Goal: Task Accomplishment & Management: Manage account settings

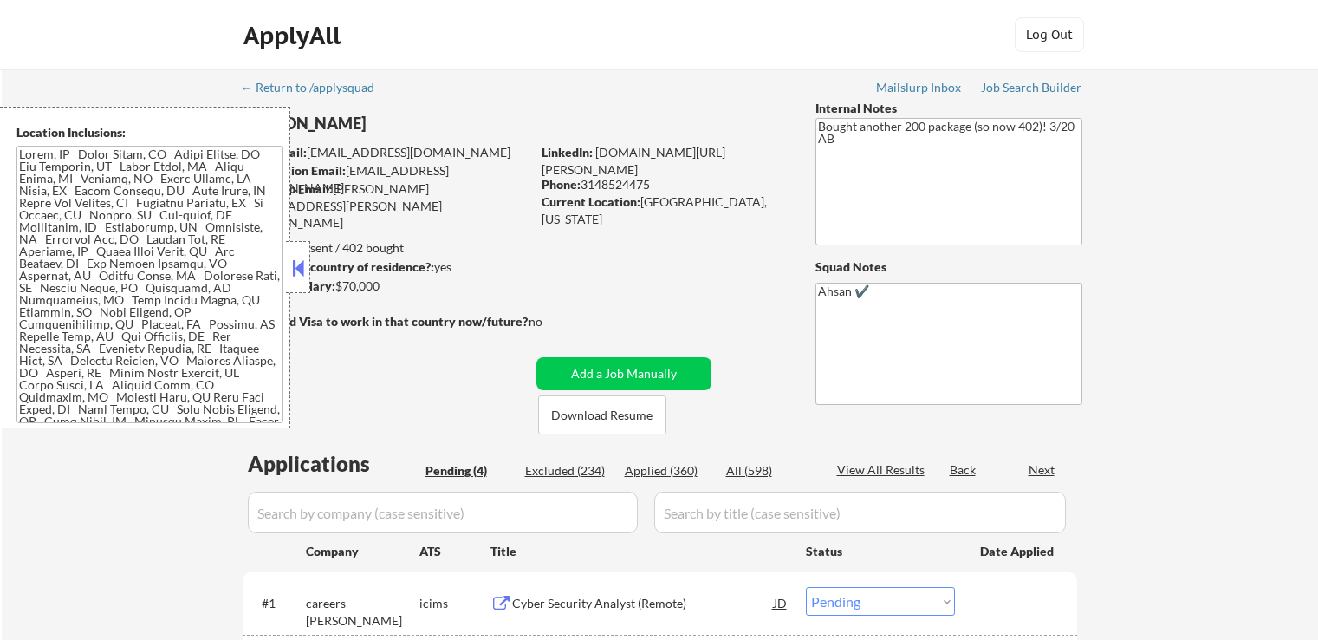
select select ""pending""
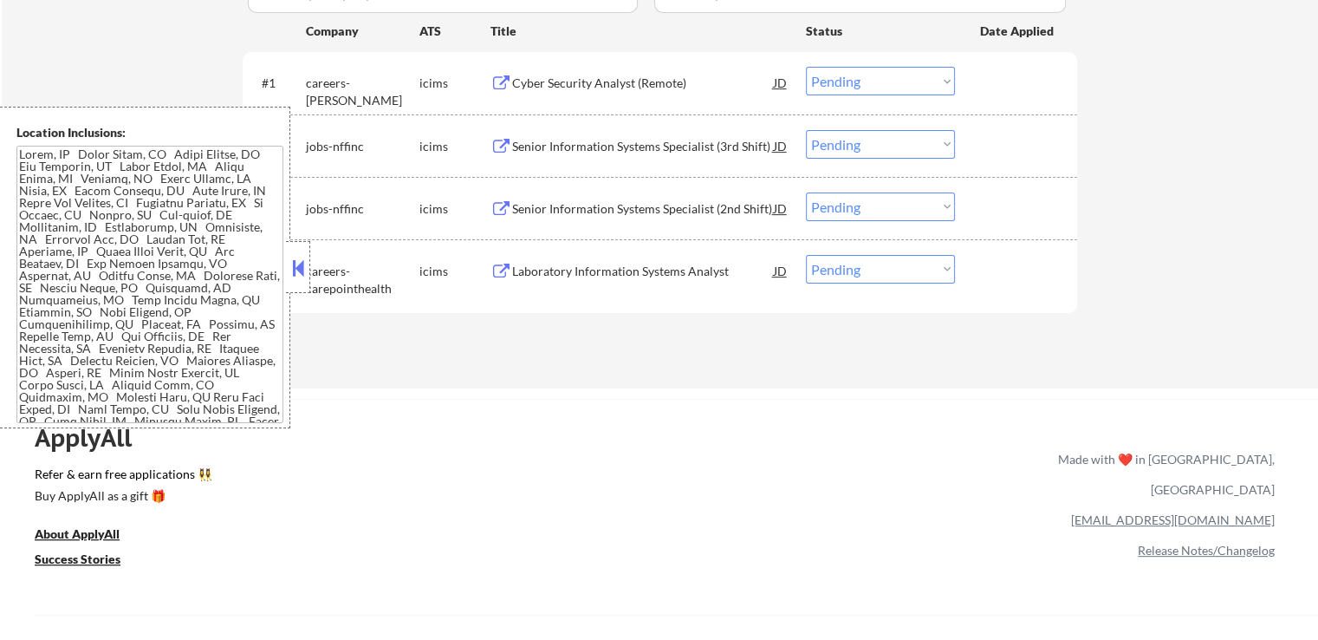
scroll to position [433, 0]
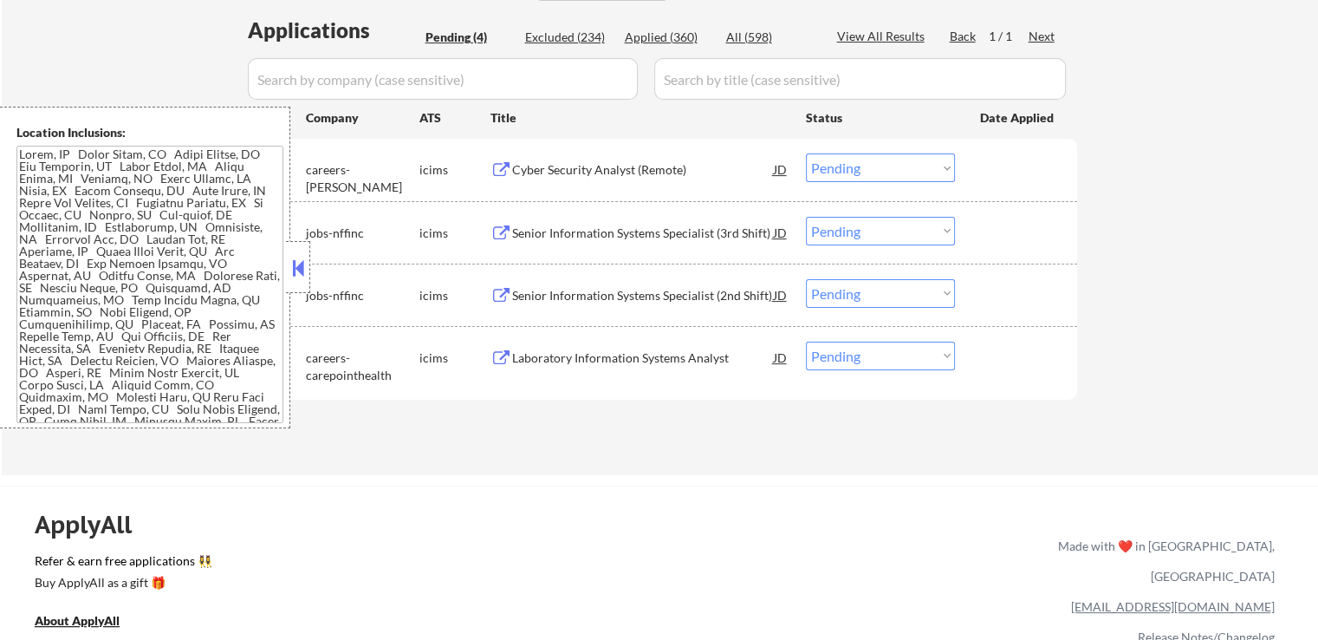
click at [497, 169] on button at bounding box center [502, 170] width 22 height 16
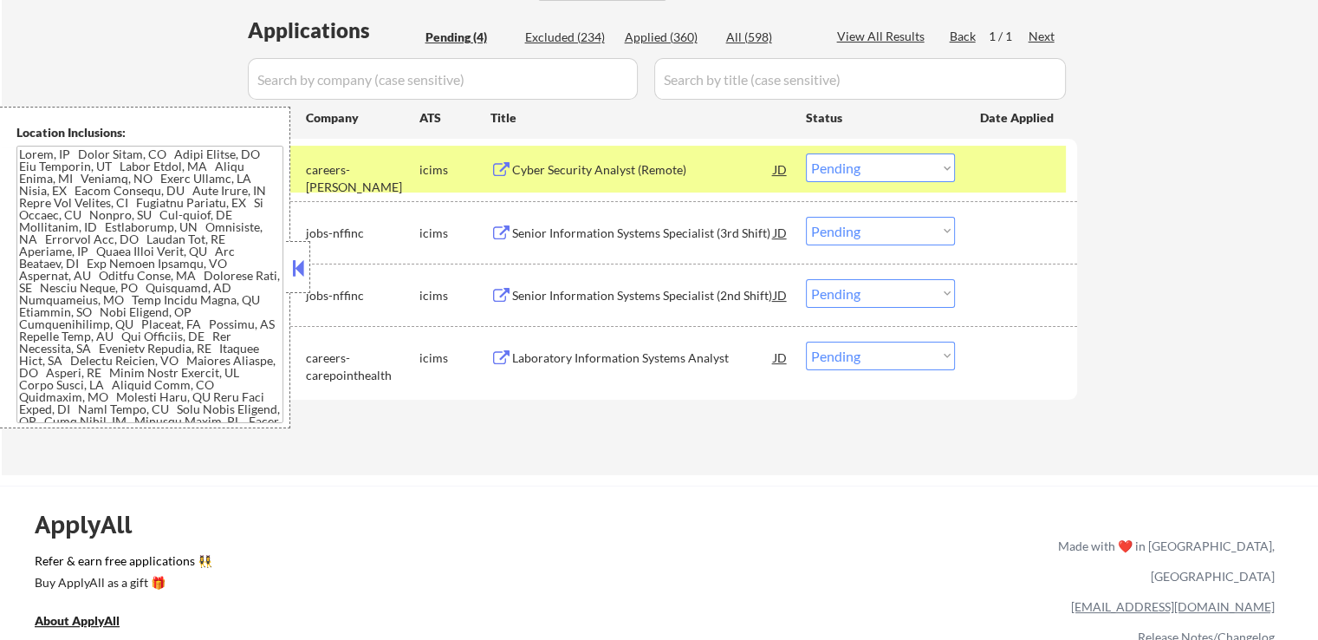
click at [499, 229] on button at bounding box center [502, 233] width 22 height 16
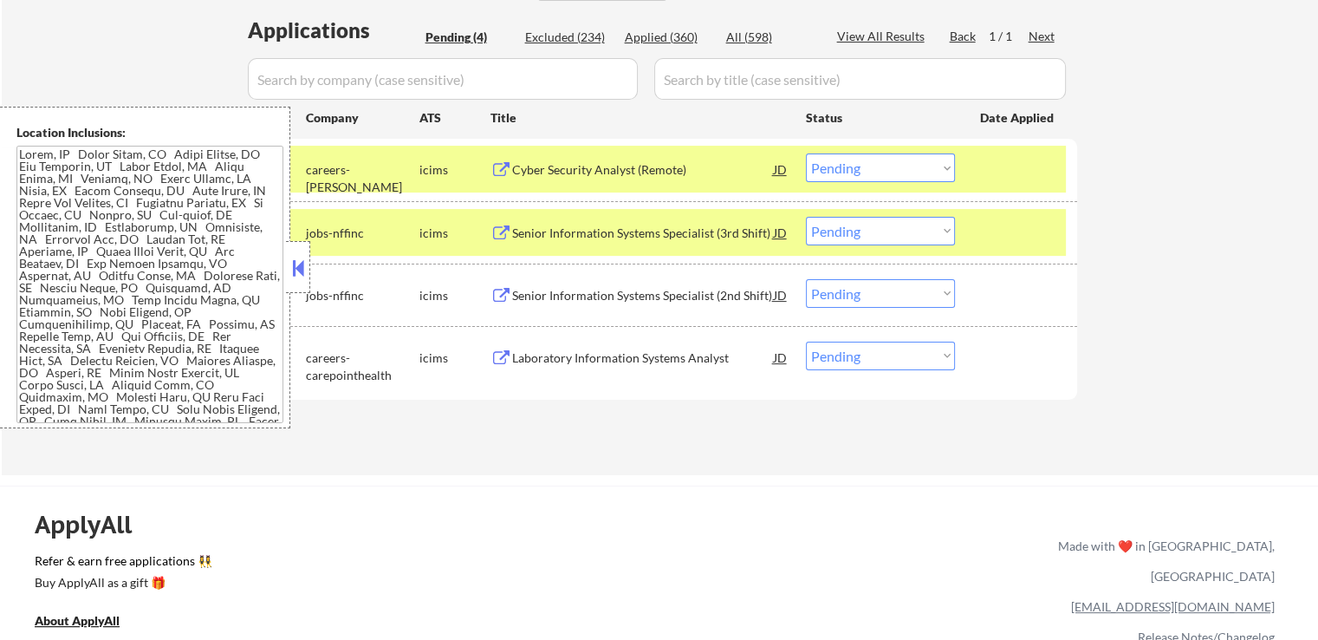
click at [502, 289] on button at bounding box center [502, 296] width 22 height 16
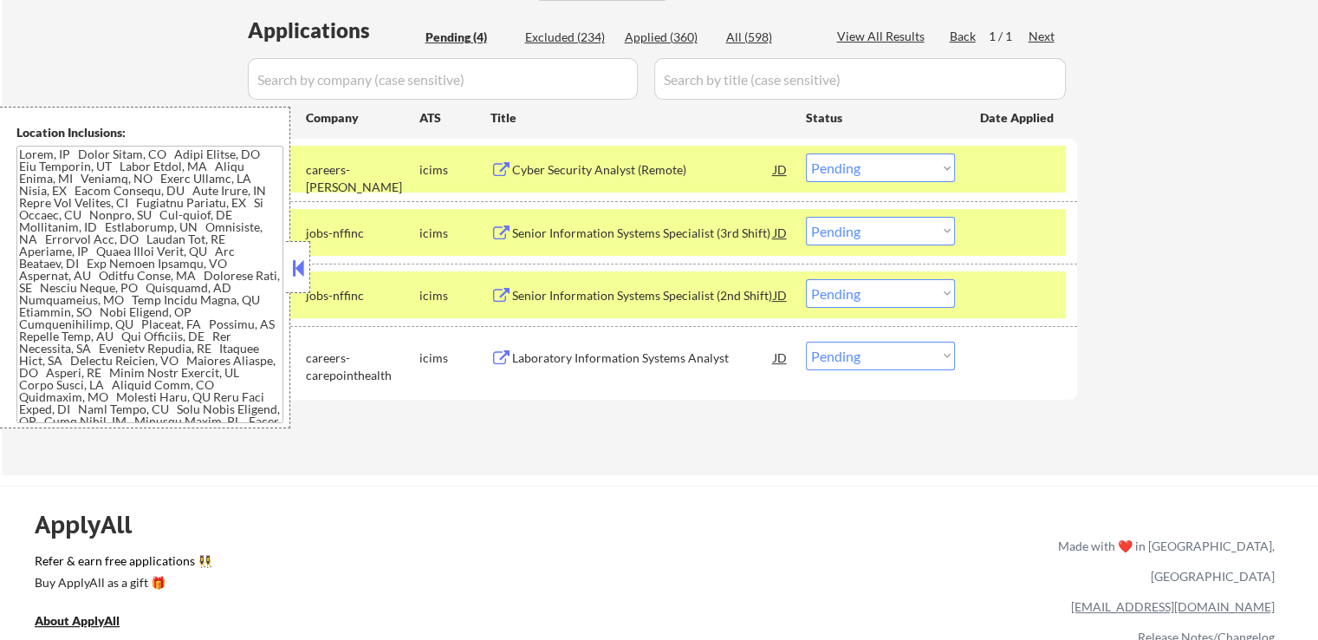
click at [504, 358] on button at bounding box center [502, 358] width 22 height 16
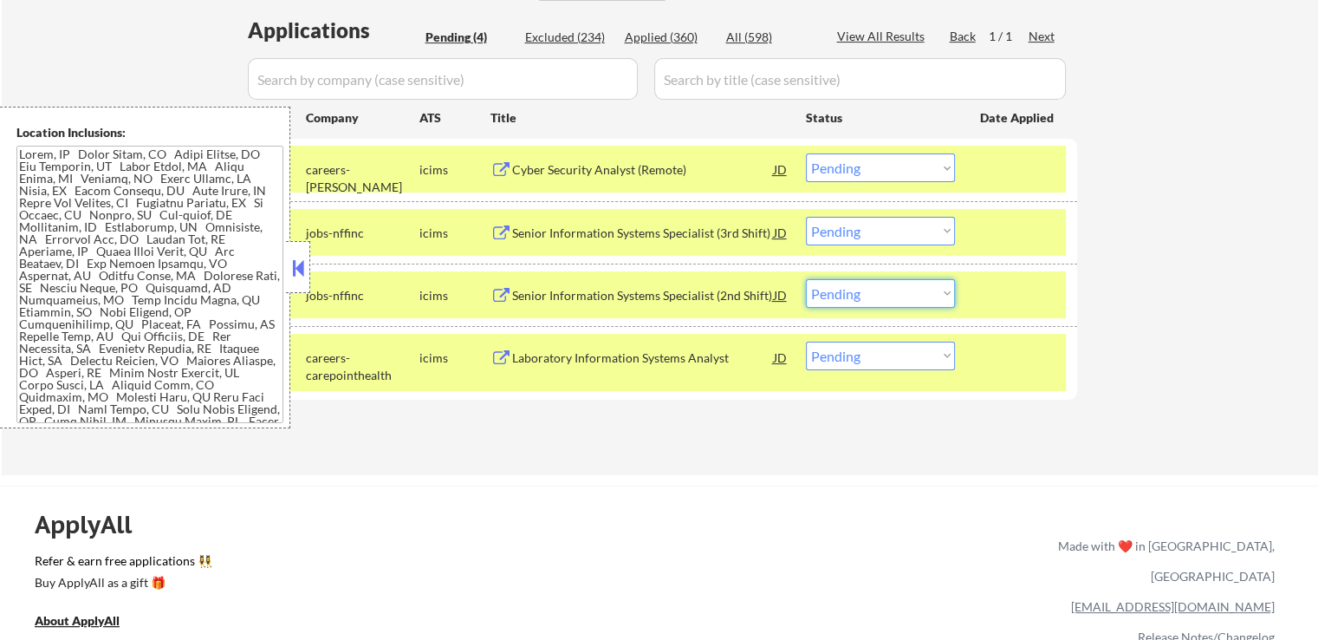
click at [933, 299] on select "Choose an option... Pending Applied Excluded (Questions) Excluded (Expired) Exc…" at bounding box center [880, 293] width 149 height 29
click at [806, 279] on select "Choose an option... Pending Applied Excluded (Questions) Excluded (Expired) Exc…" at bounding box center [880, 293] width 149 height 29
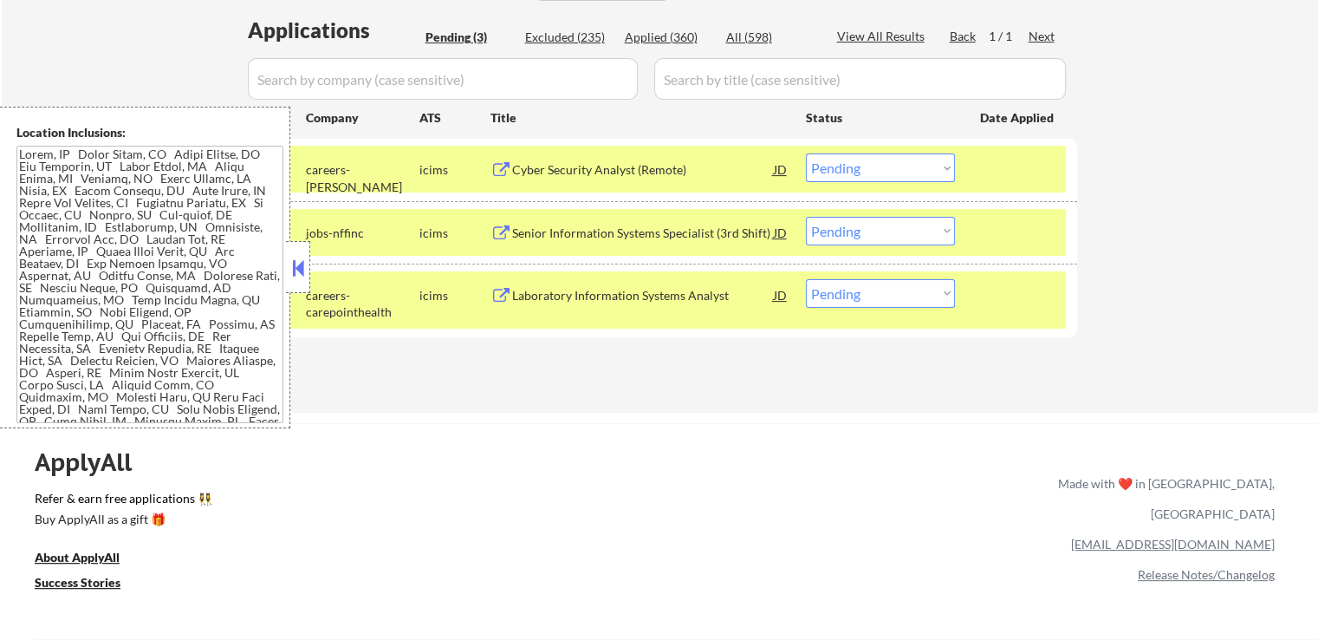
click at [855, 283] on select "Choose an option... Pending Applied Excluded (Questions) Excluded (Expired) Exc…" at bounding box center [880, 293] width 149 height 29
select select ""excluded__location_""
click at [806, 279] on select "Choose an option... Pending Applied Excluded (Questions) Excluded (Expired) Exc…" at bounding box center [880, 293] width 149 height 29
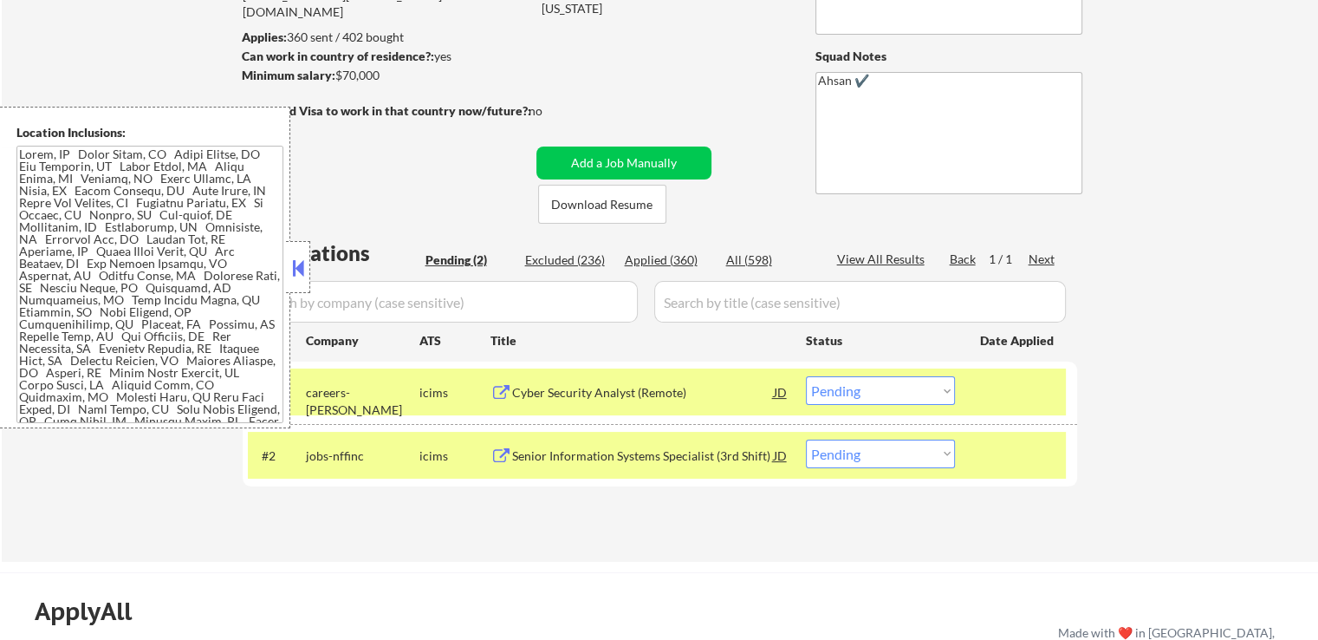
scroll to position [260, 0]
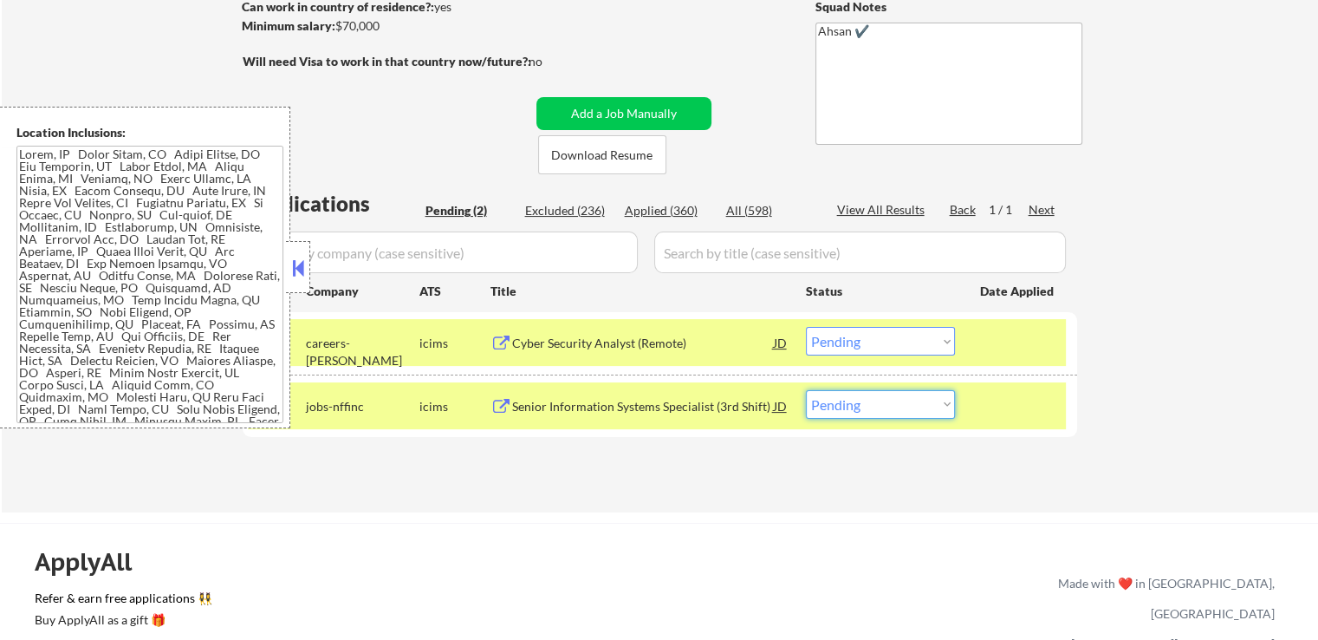
click at [895, 400] on select "Choose an option... Pending Applied Excluded (Questions) Excluded (Expired) Exc…" at bounding box center [880, 404] width 149 height 29
select select ""excluded__location_""
click at [806, 390] on select "Choose an option... Pending Applied Excluded (Questions) Excluded (Expired) Exc…" at bounding box center [880, 404] width 149 height 29
